Goal: Task Accomplishment & Management: Manage account settings

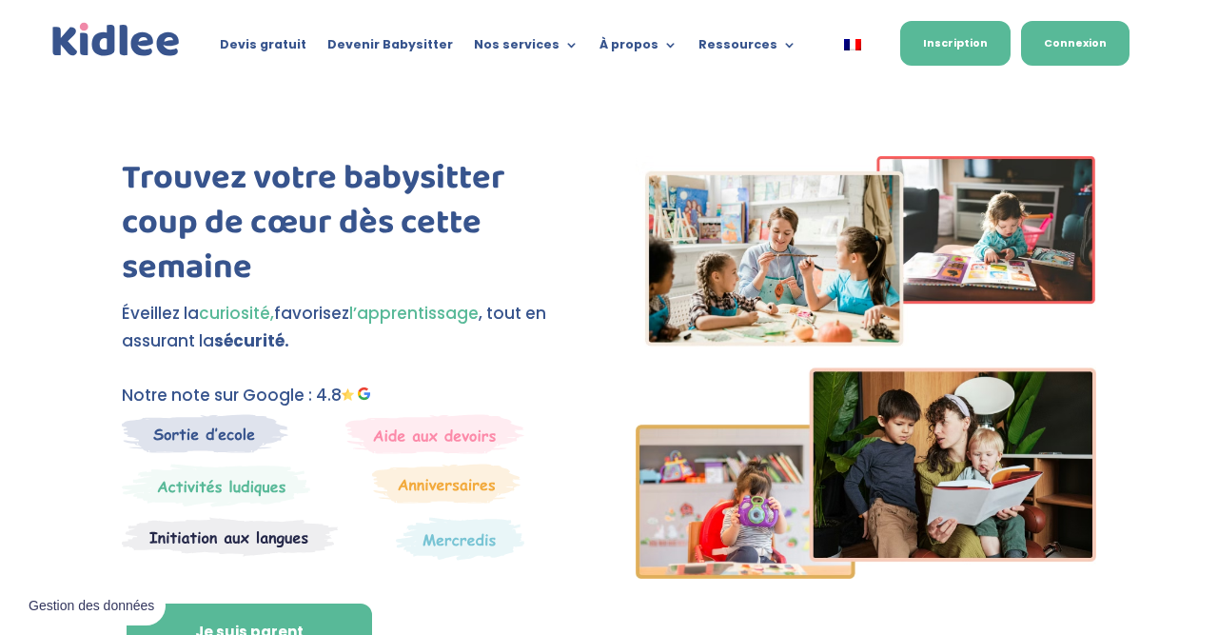
click at [1067, 37] on link "Connexion" at bounding box center [1075, 43] width 108 height 45
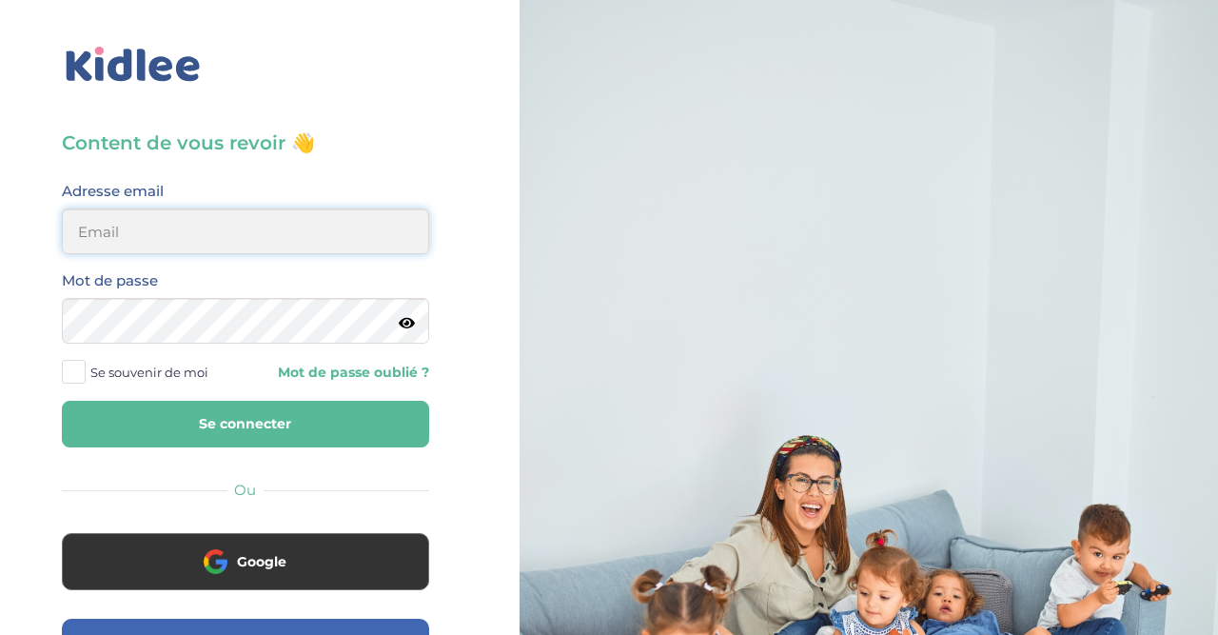
click at [290, 233] on input "email" at bounding box center [245, 231] width 367 height 46
type input "mlpetit22@gmail.com"
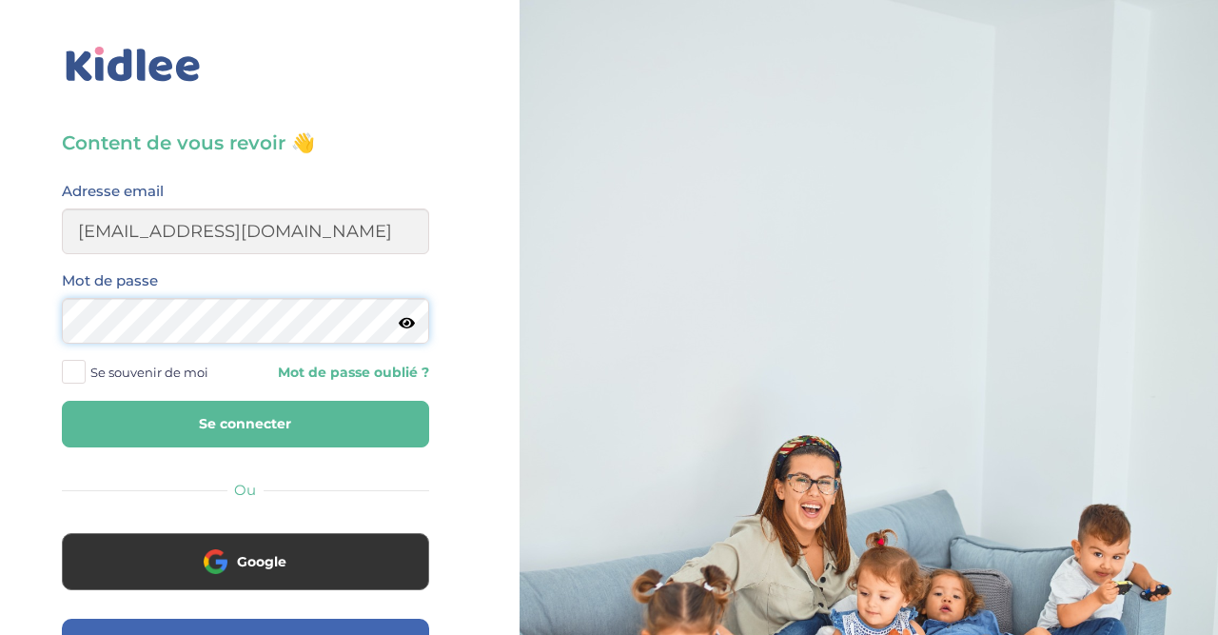
click at [62, 401] on button "Se connecter" at bounding box center [245, 424] width 367 height 47
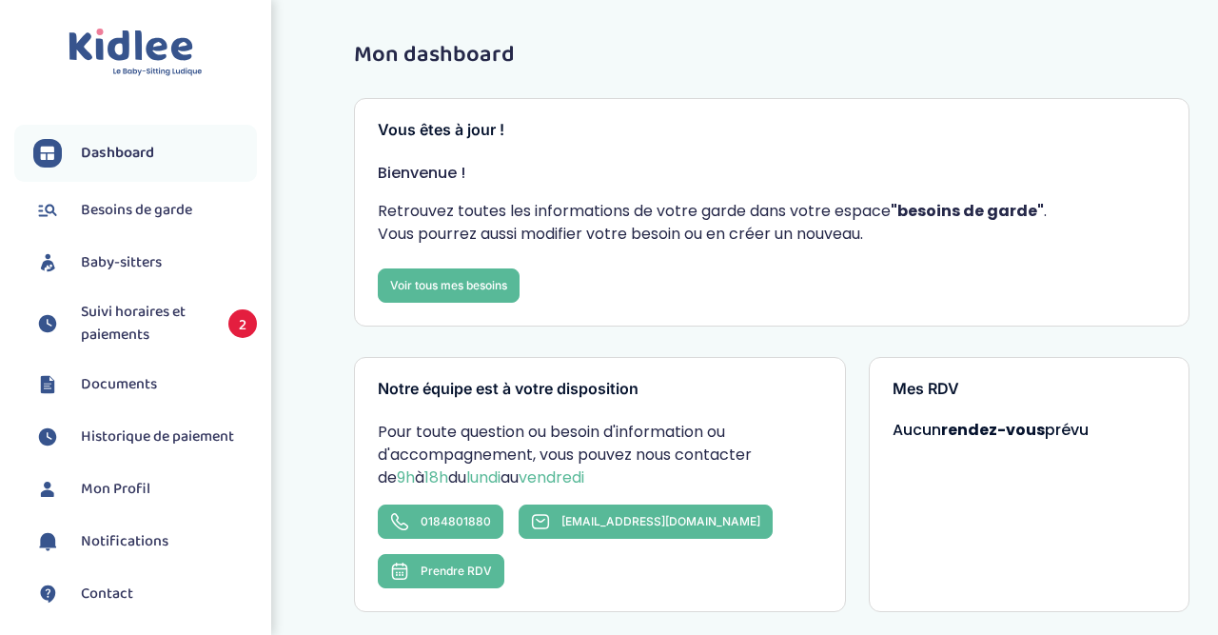
click at [151, 313] on span "Suivi horaires et paiements" at bounding box center [145, 324] width 128 height 46
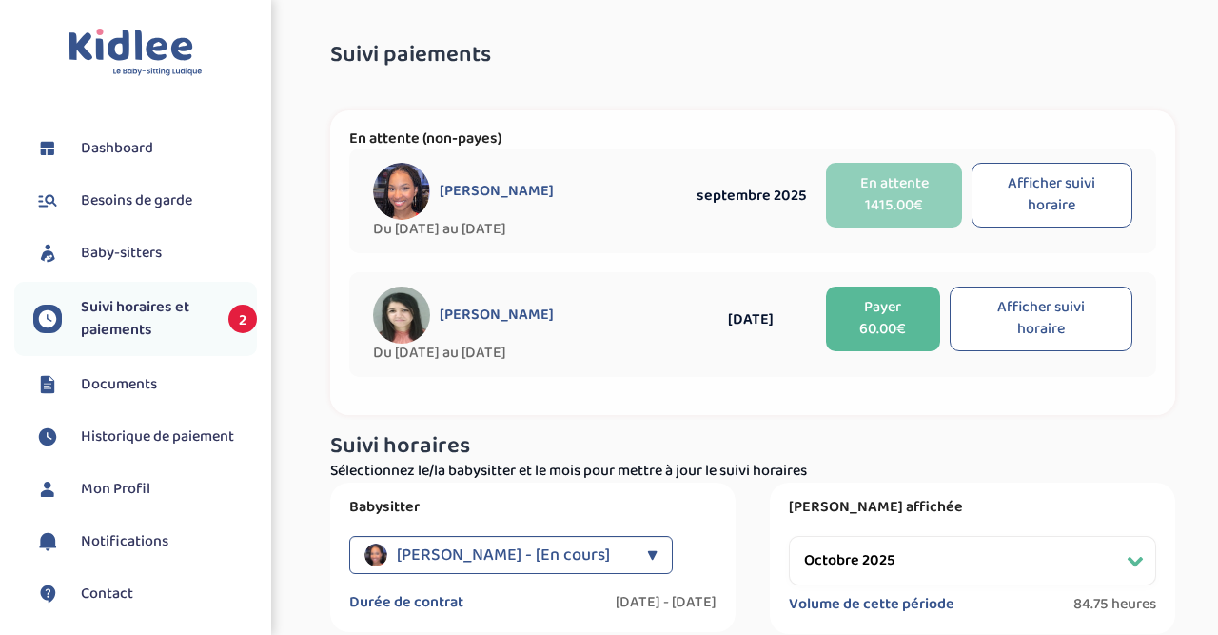
select select "octobre 2025"
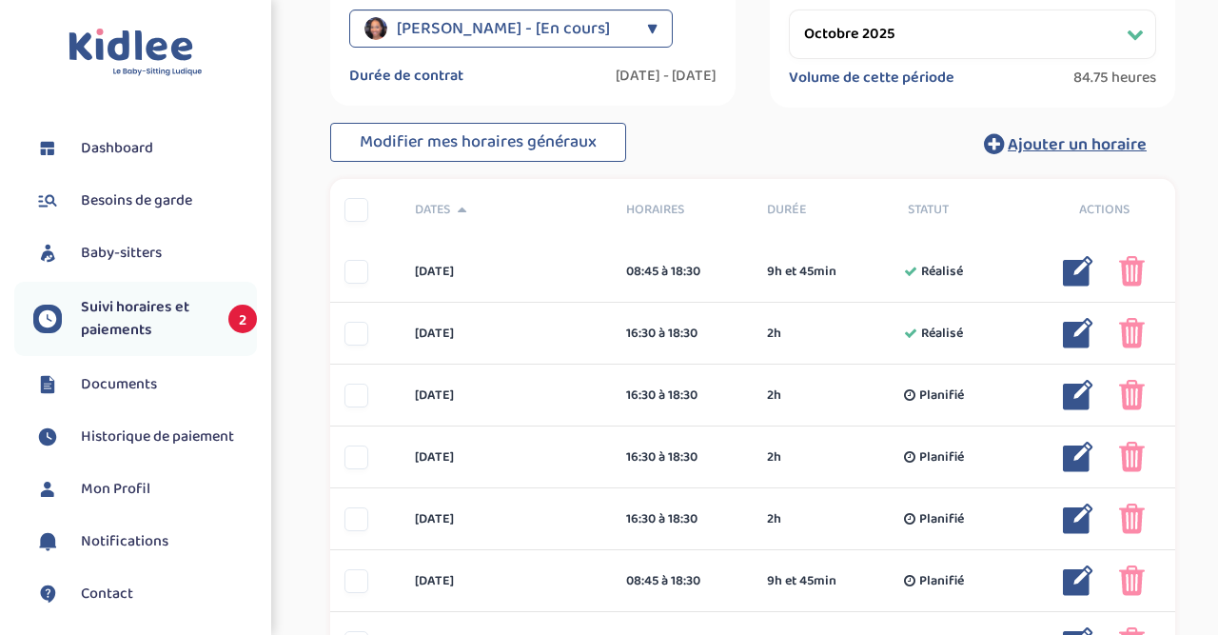
scroll to position [545, 0]
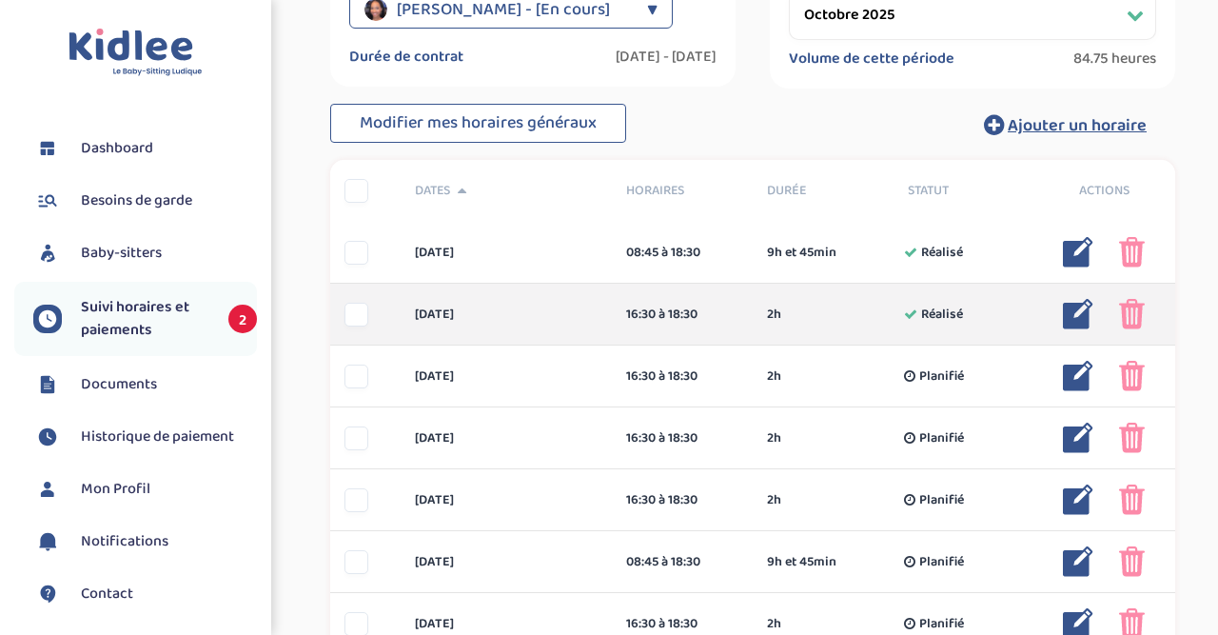
click at [1081, 308] on img at bounding box center [1078, 314] width 30 height 30
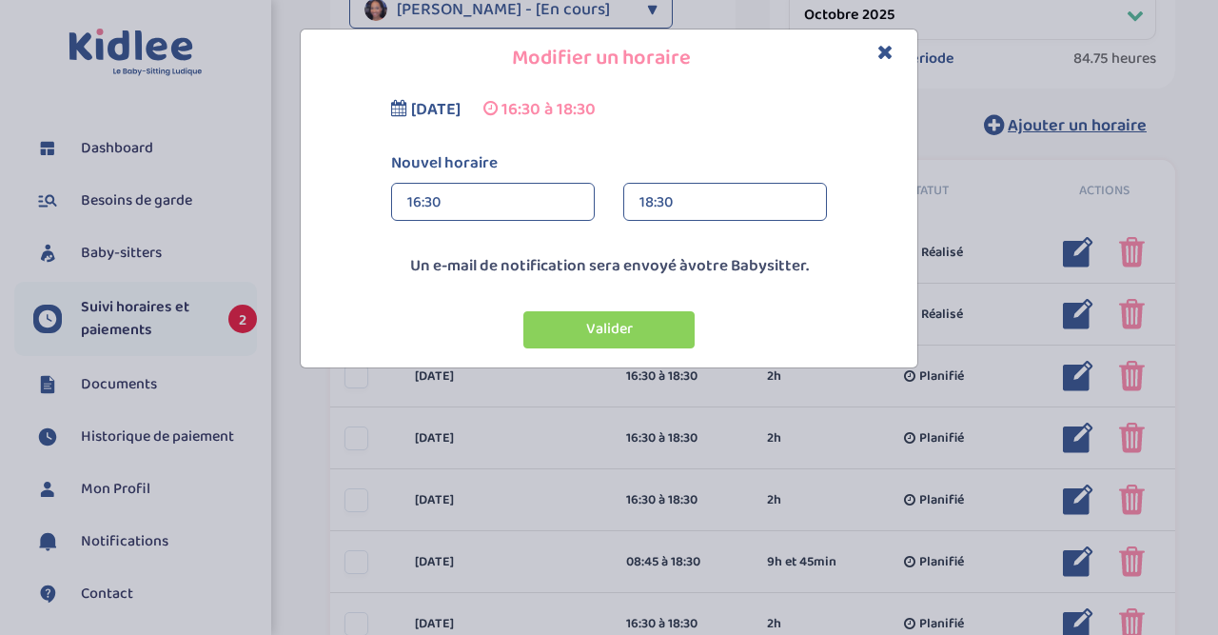
click at [802, 202] on div "18:30" at bounding box center [724, 203] width 171 height 38
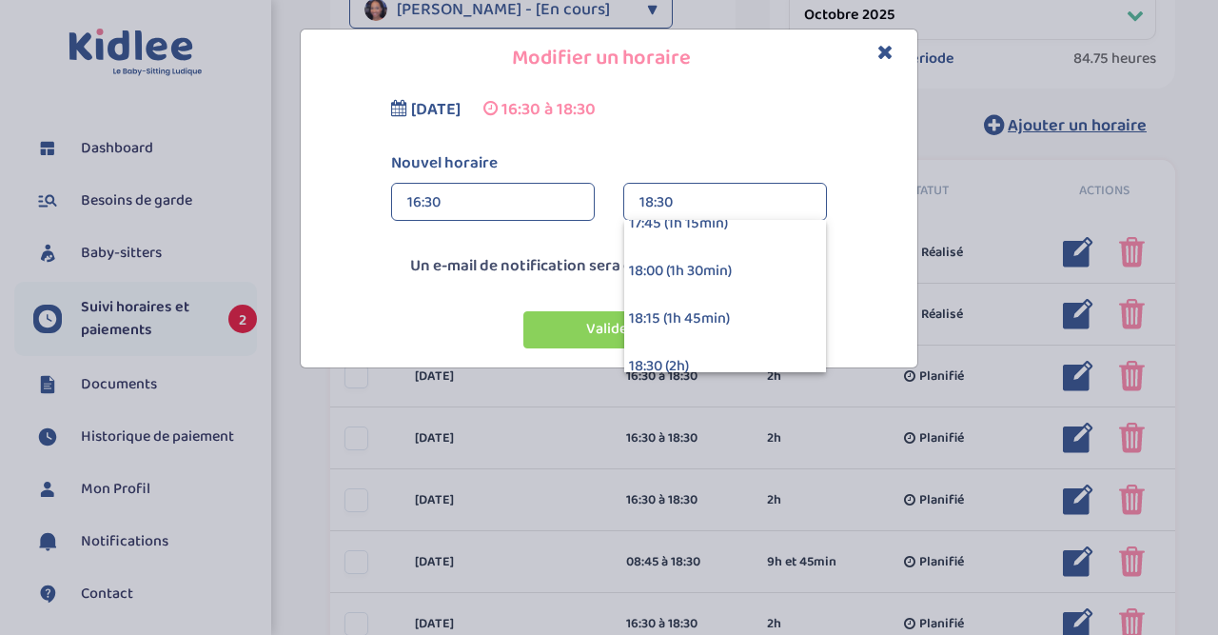
scroll to position [200, 0]
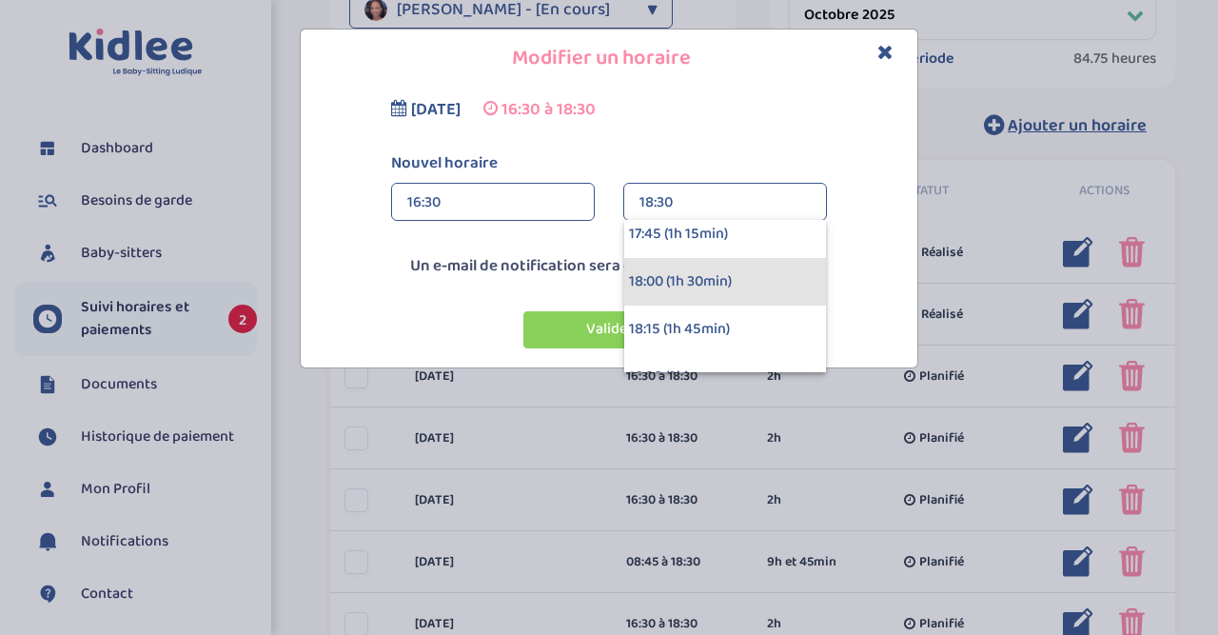
click at [764, 275] on div "18:00 (1h 30min)" at bounding box center [725, 282] width 202 height 48
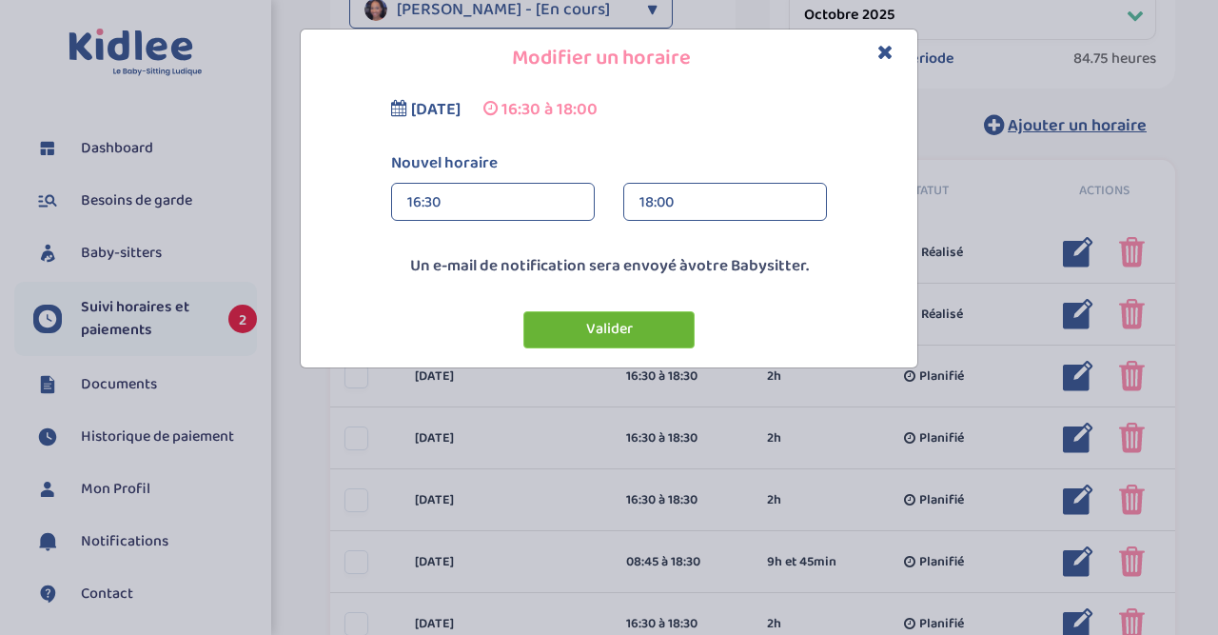
click at [646, 327] on button "Valider" at bounding box center [608, 329] width 171 height 37
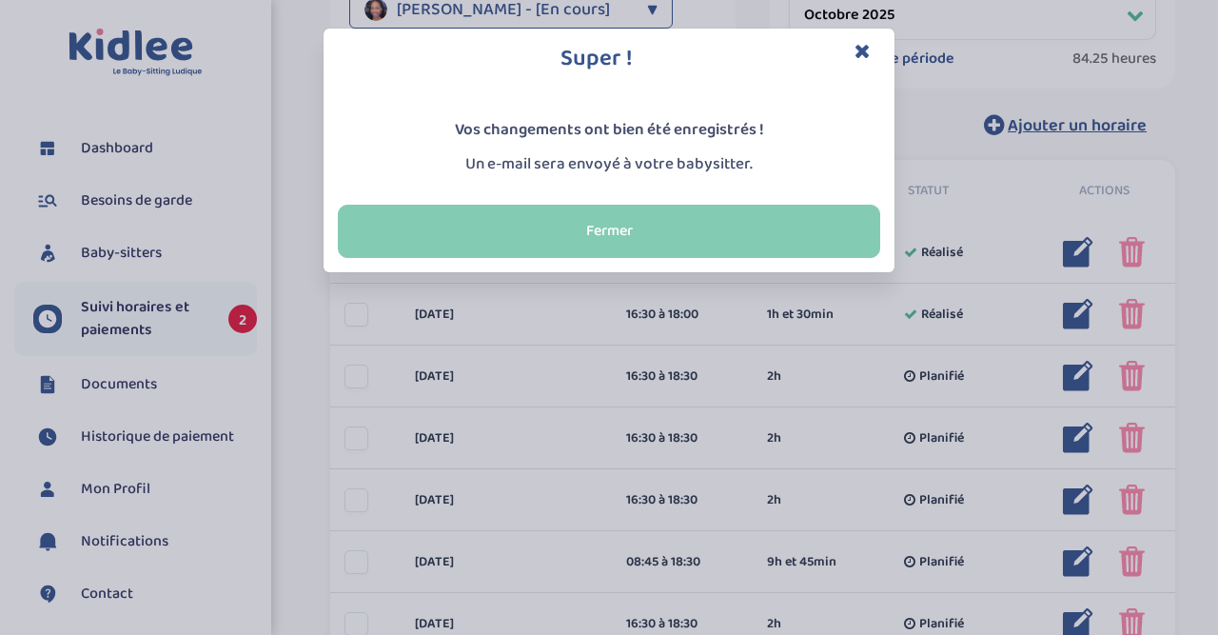
click at [667, 236] on button "Fermer" at bounding box center [609, 231] width 542 height 53
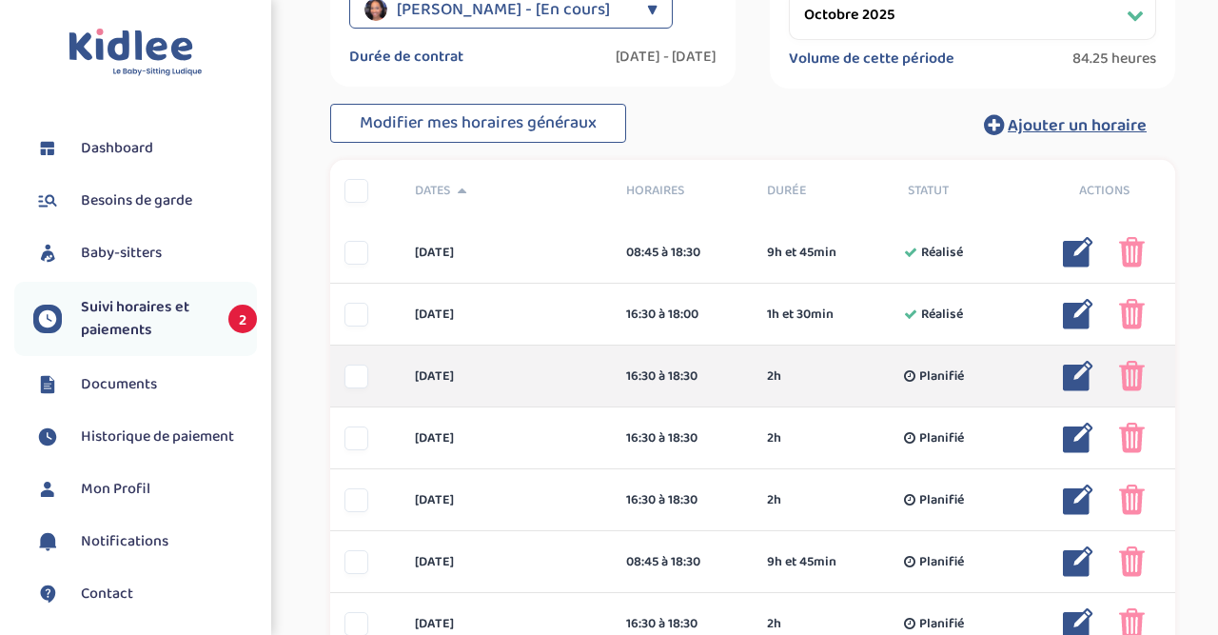
click at [356, 368] on div at bounding box center [356, 376] width 24 height 24
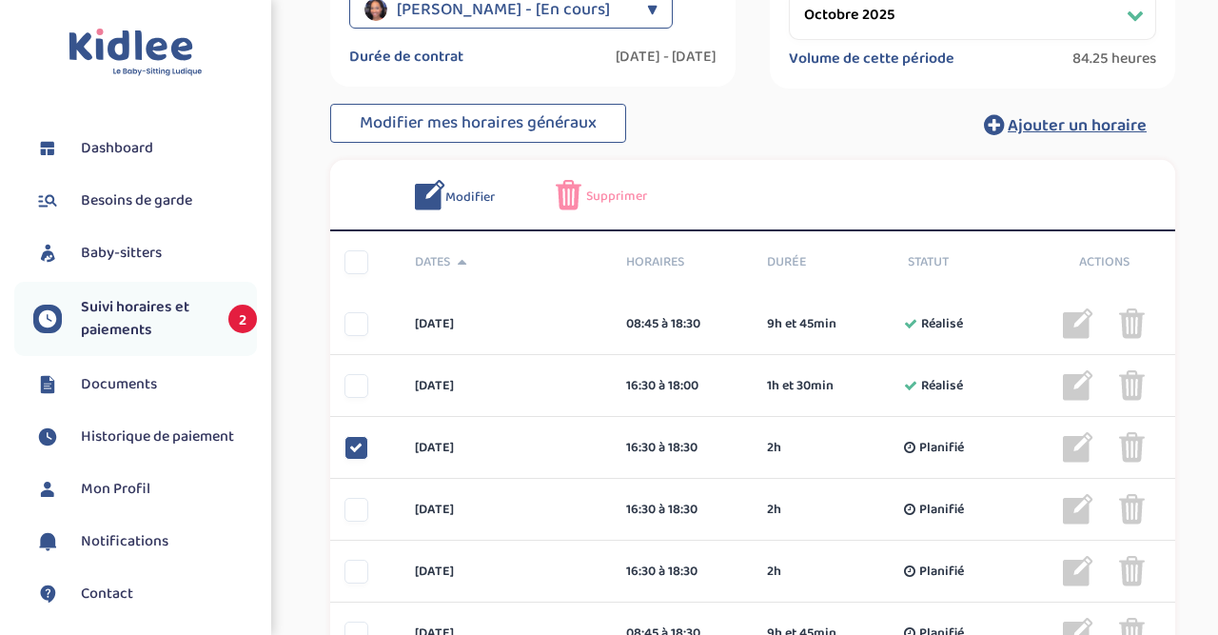
click at [622, 197] on span "Supprimer" at bounding box center [616, 196] width 61 height 20
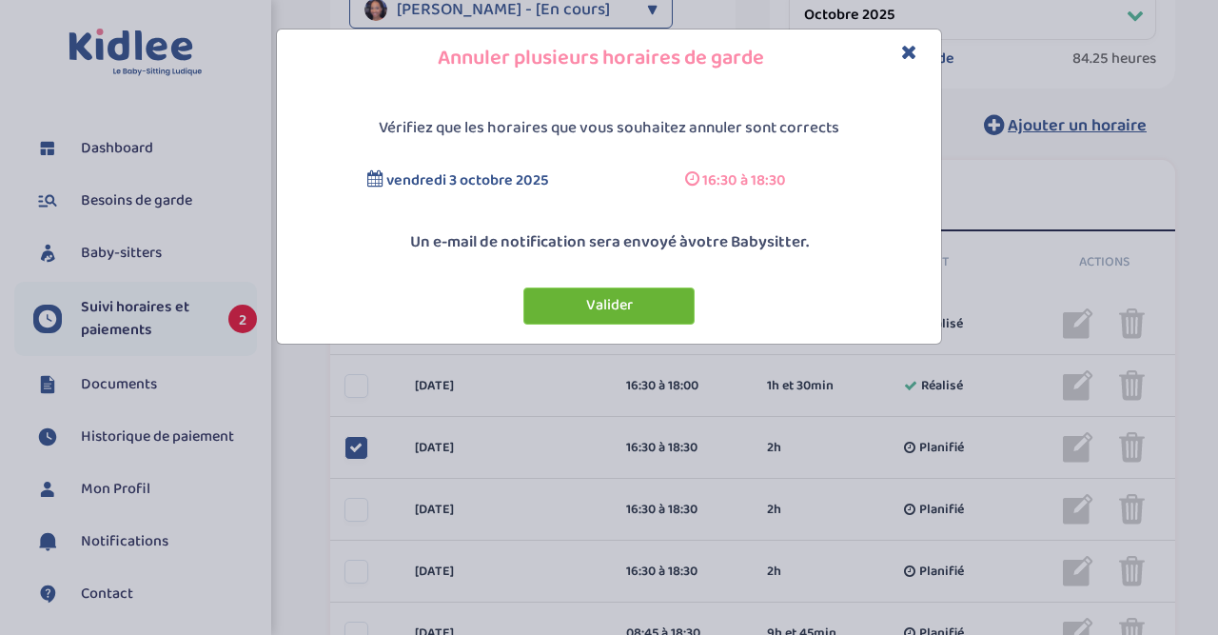
click at [618, 305] on button "Valider" at bounding box center [608, 305] width 171 height 37
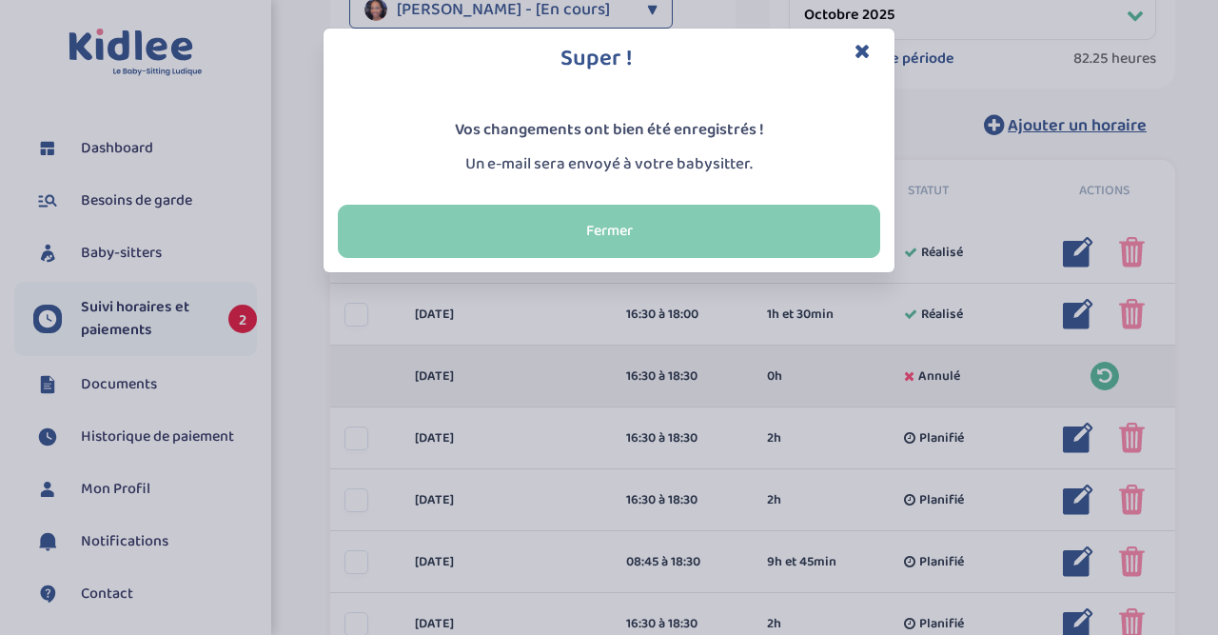
click at [805, 220] on button "Fermer" at bounding box center [609, 231] width 542 height 53
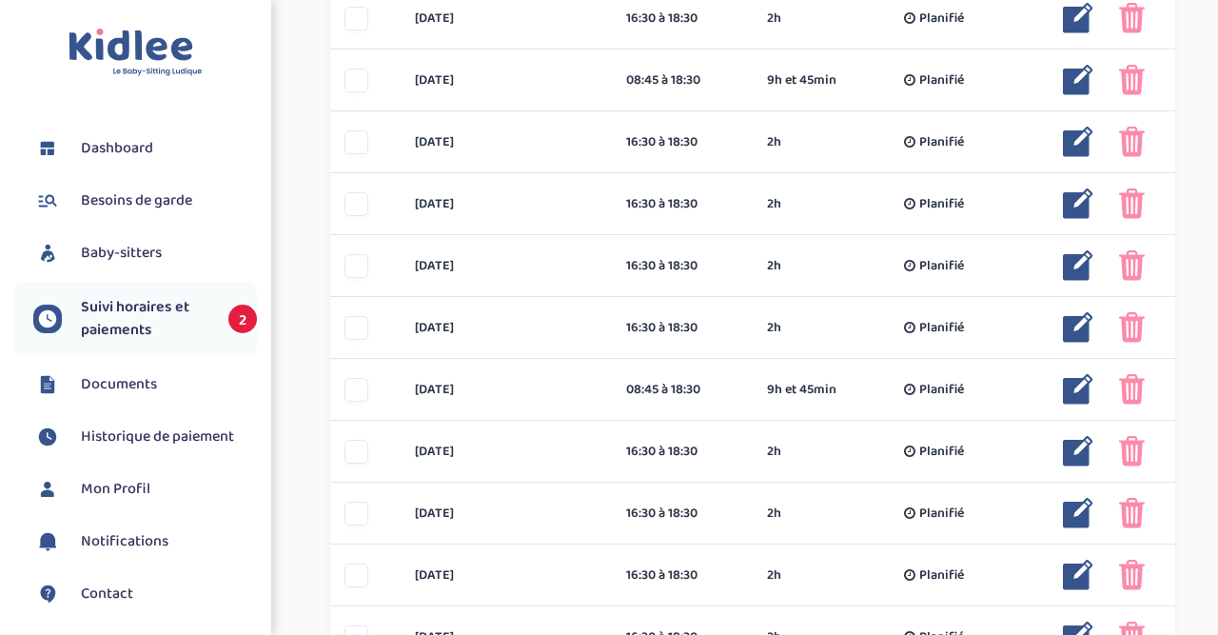
scroll to position [0, 0]
